Goal: Ask a question: Seek information or help from site administrators or community

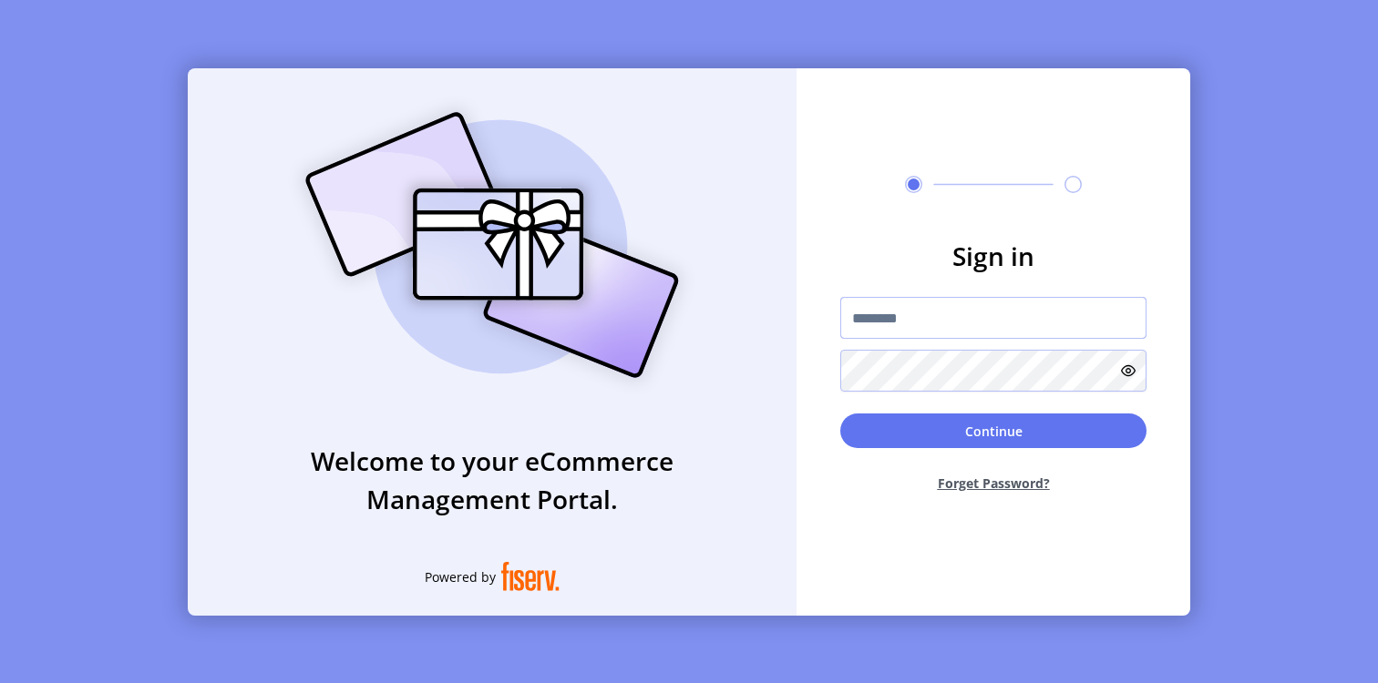
click at [976, 313] on input "text" at bounding box center [993, 318] width 306 height 42
paste input "**********"
type input "**********"
click at [840, 414] on button "Continue" at bounding box center [993, 431] width 306 height 35
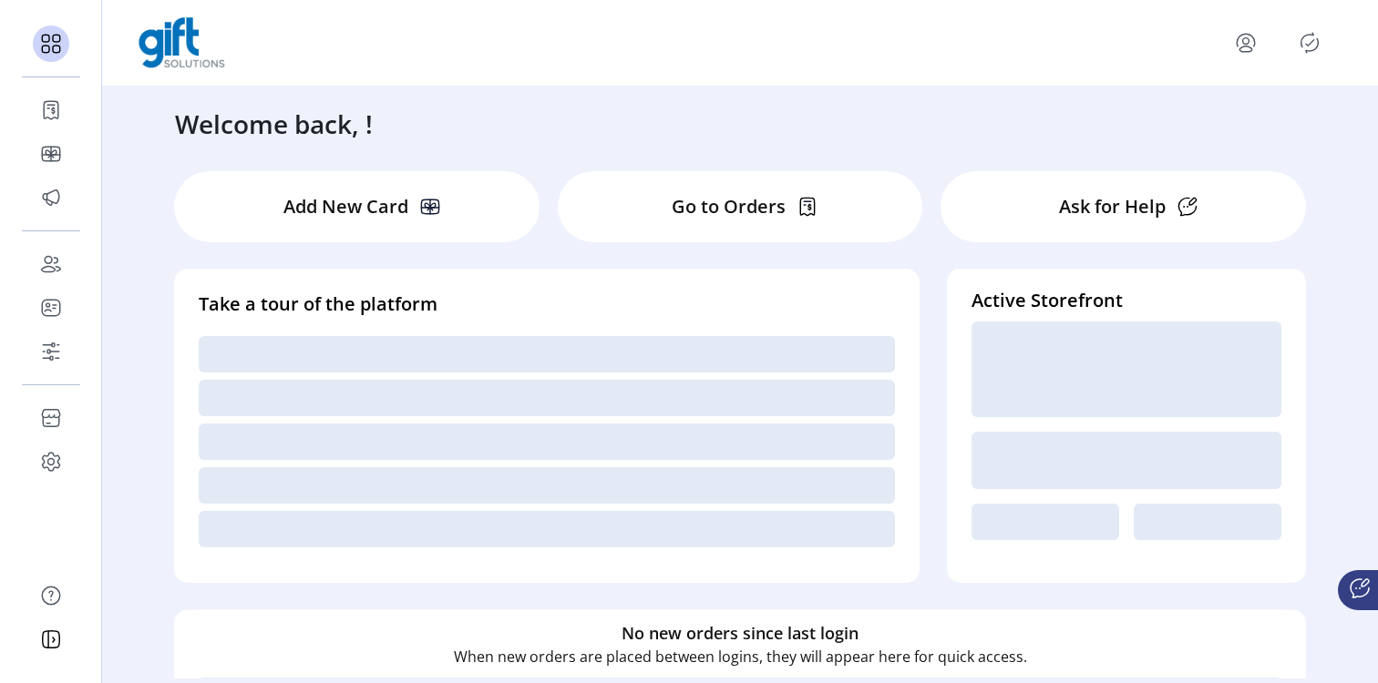
click at [1367, 586] on icon at bounding box center [1359, 589] width 22 height 22
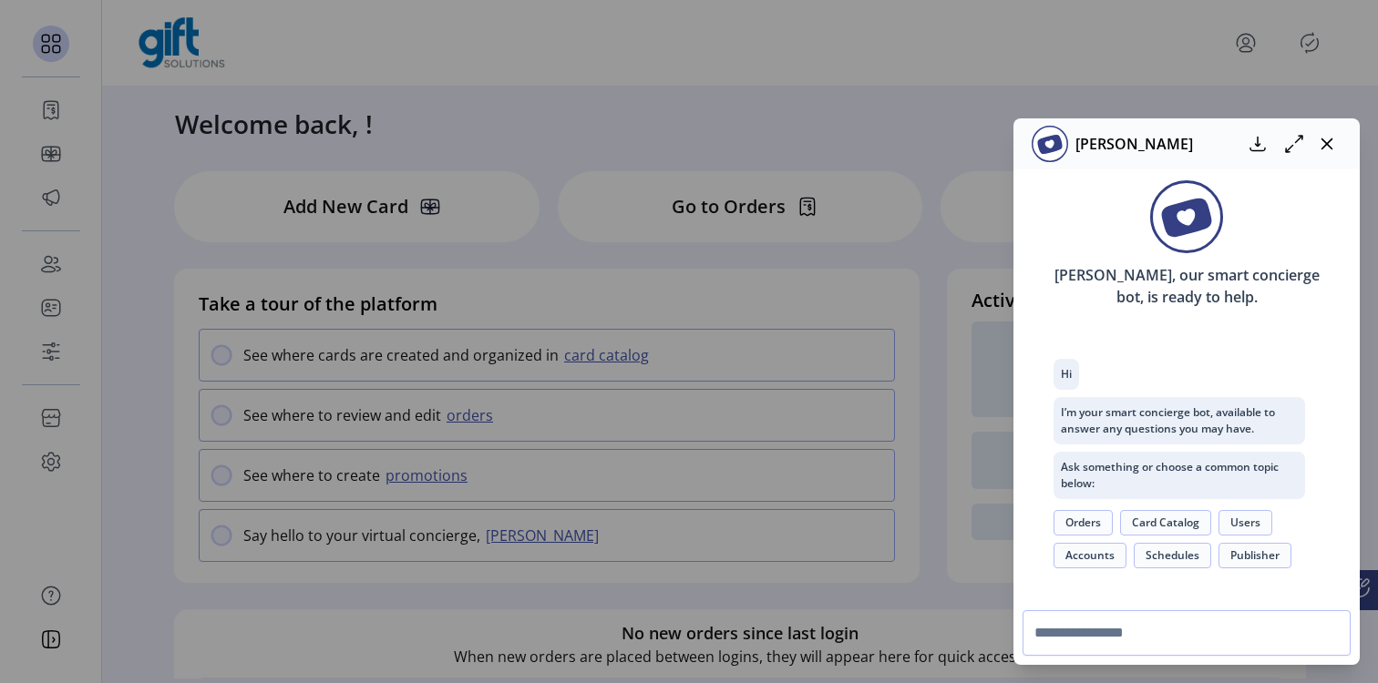
click at [1149, 563] on button "Schedules" at bounding box center [1171, 556] width 77 height 26
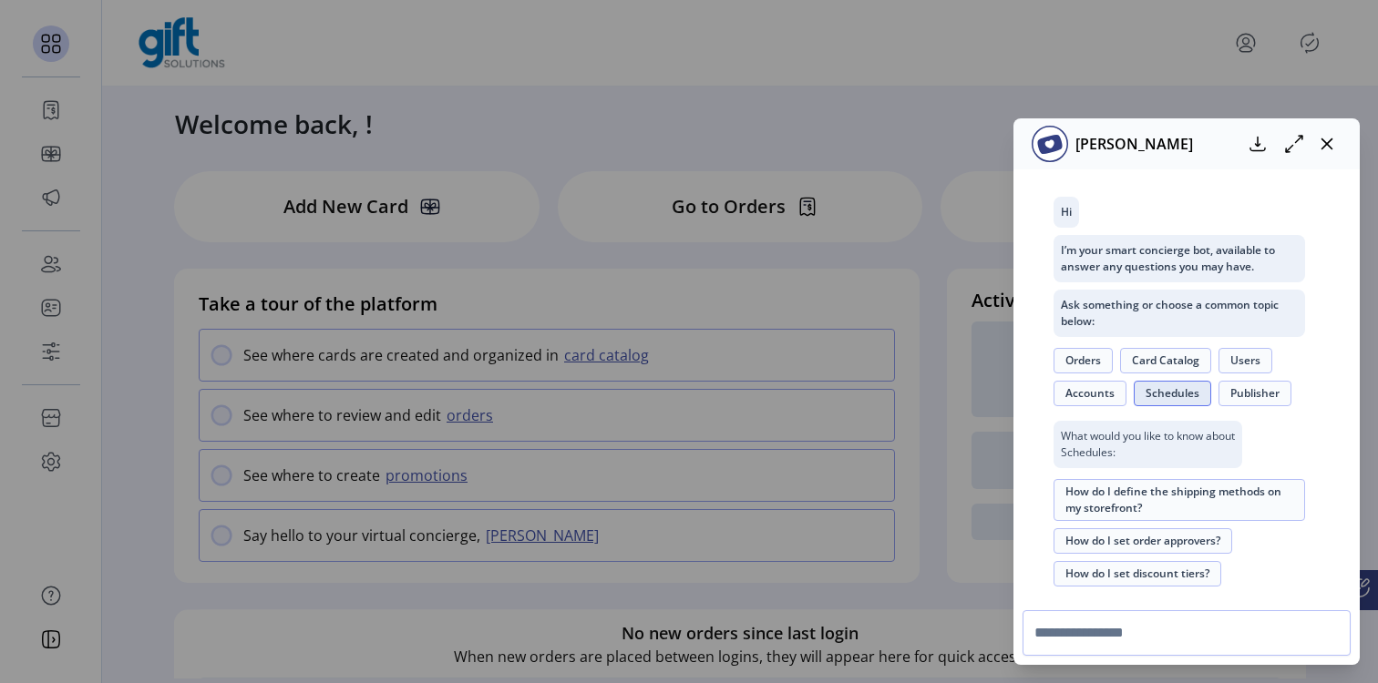
click at [1149, 563] on button "How do I set discount tiers?" at bounding box center [1137, 574] width 168 height 26
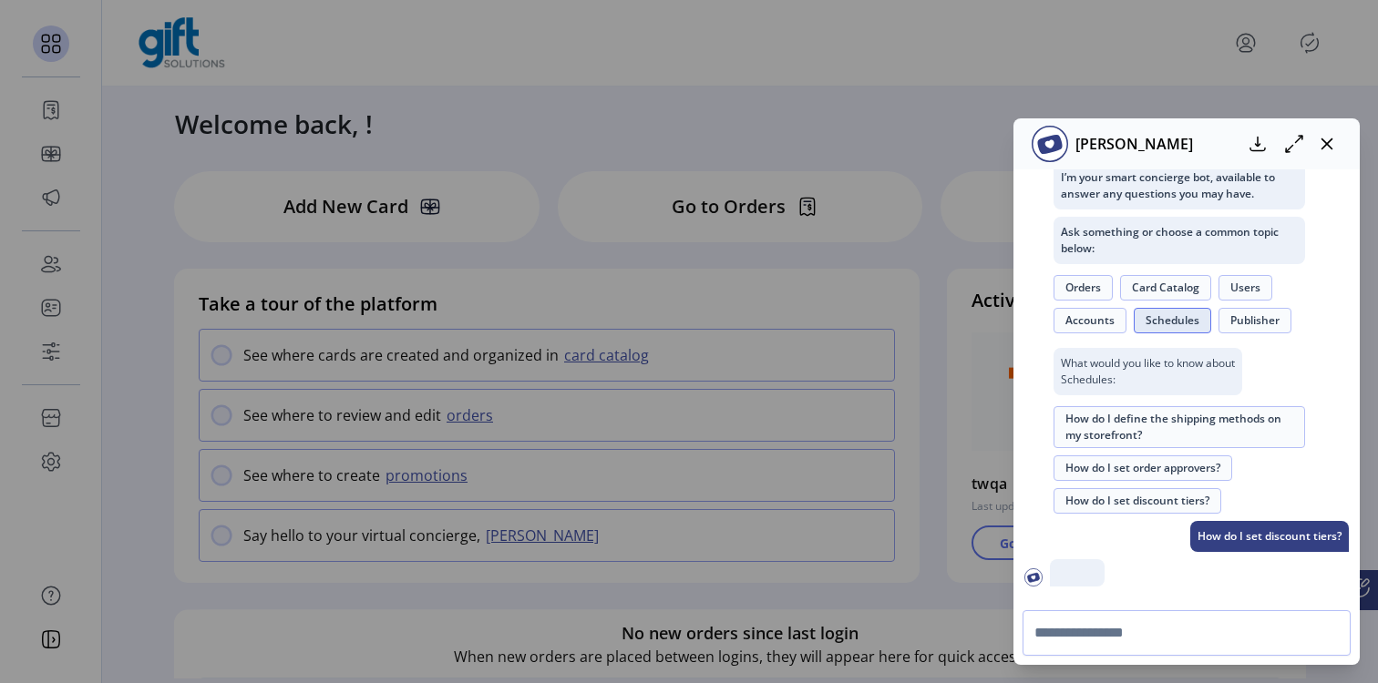
scroll to position [452, 0]
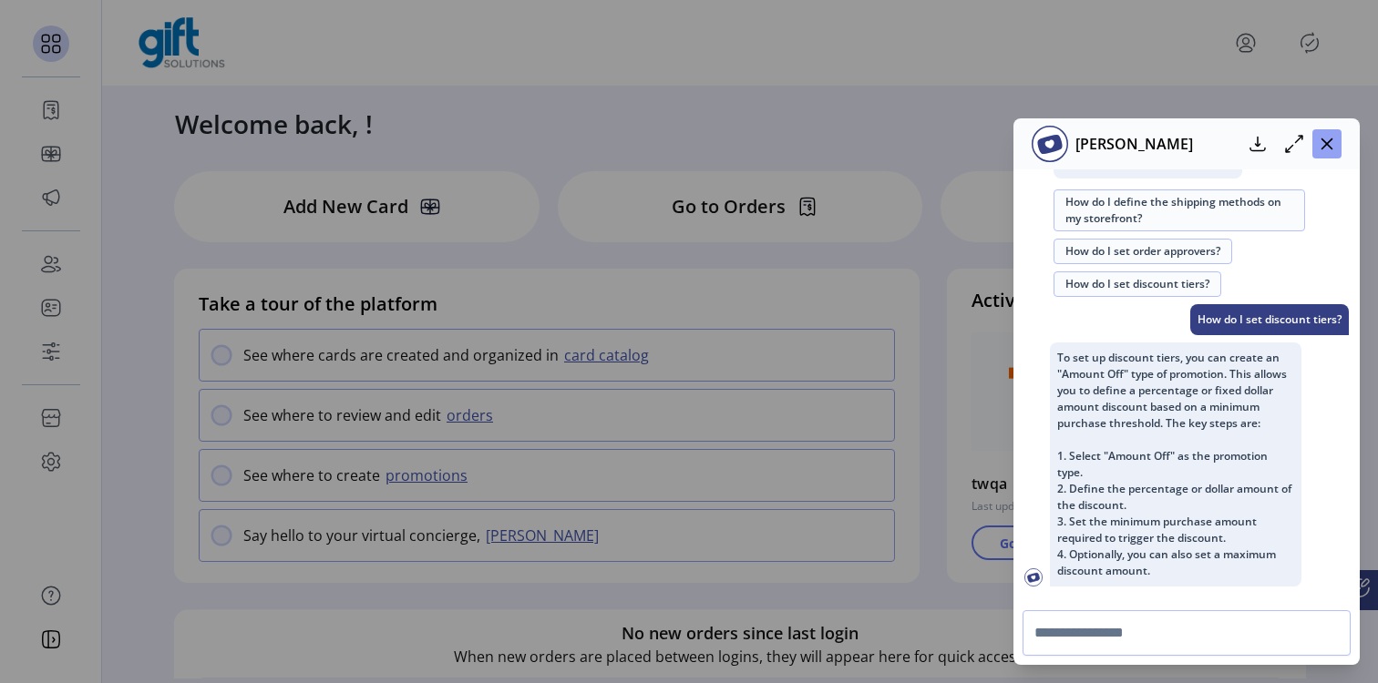
click at [1326, 148] on icon "button" at bounding box center [1326, 144] width 15 height 15
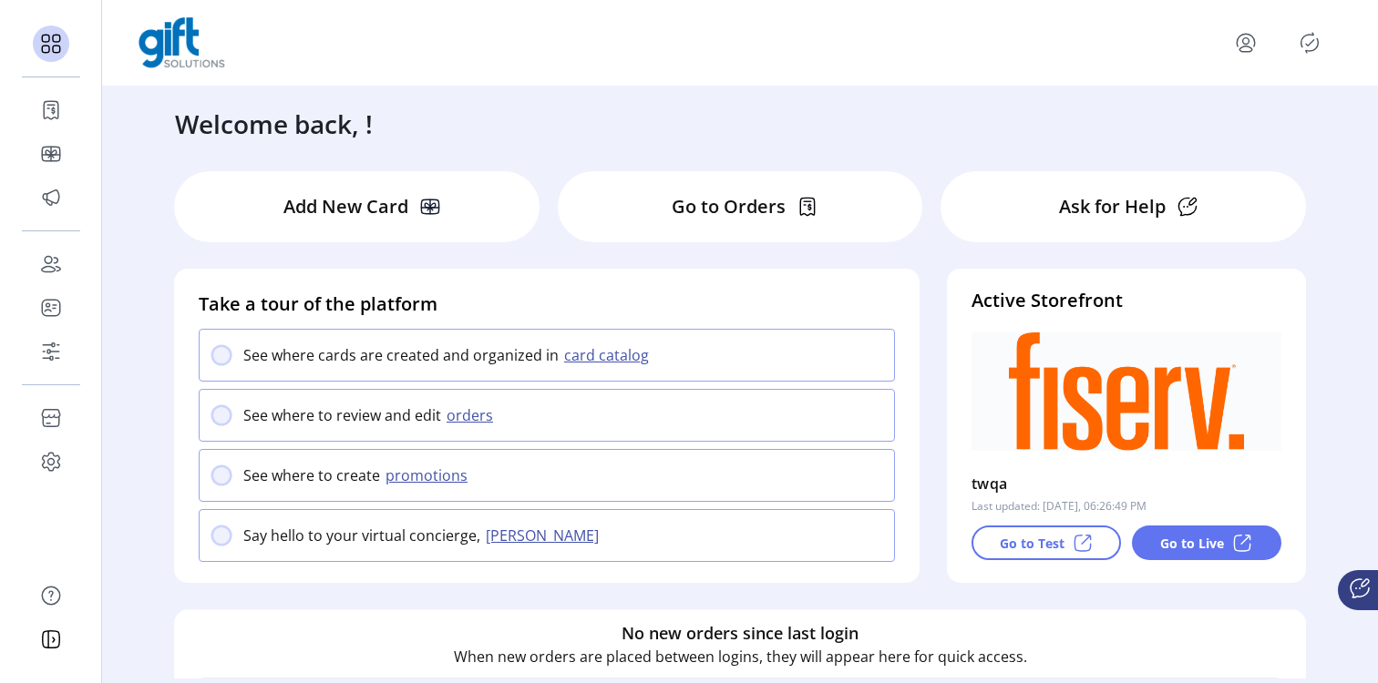
click at [1244, 52] on icon "menu" at bounding box center [1245, 48] width 13 height 5
click at [1182, 126] on link "Sign Out" at bounding box center [1180, 114] width 159 height 29
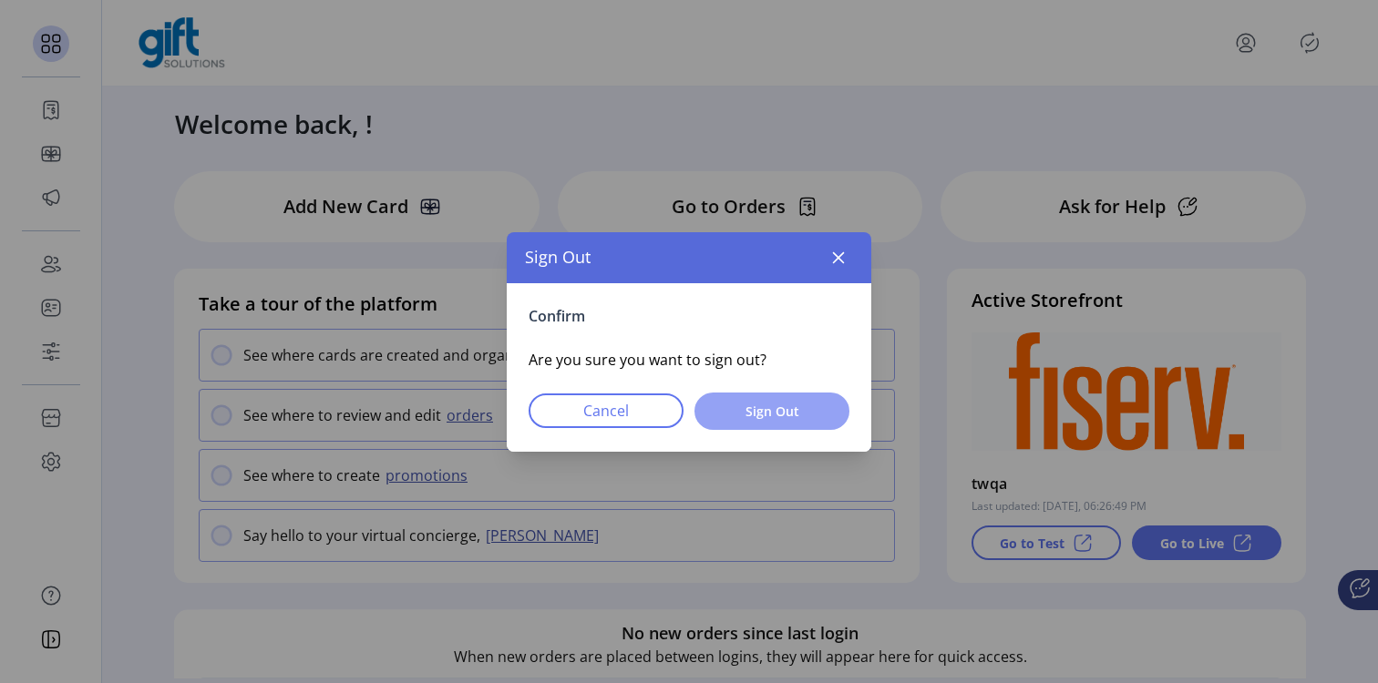
click at [761, 399] on button "Sign Out" at bounding box center [771, 411] width 155 height 37
